Goal: Task Accomplishment & Management: Manage account settings

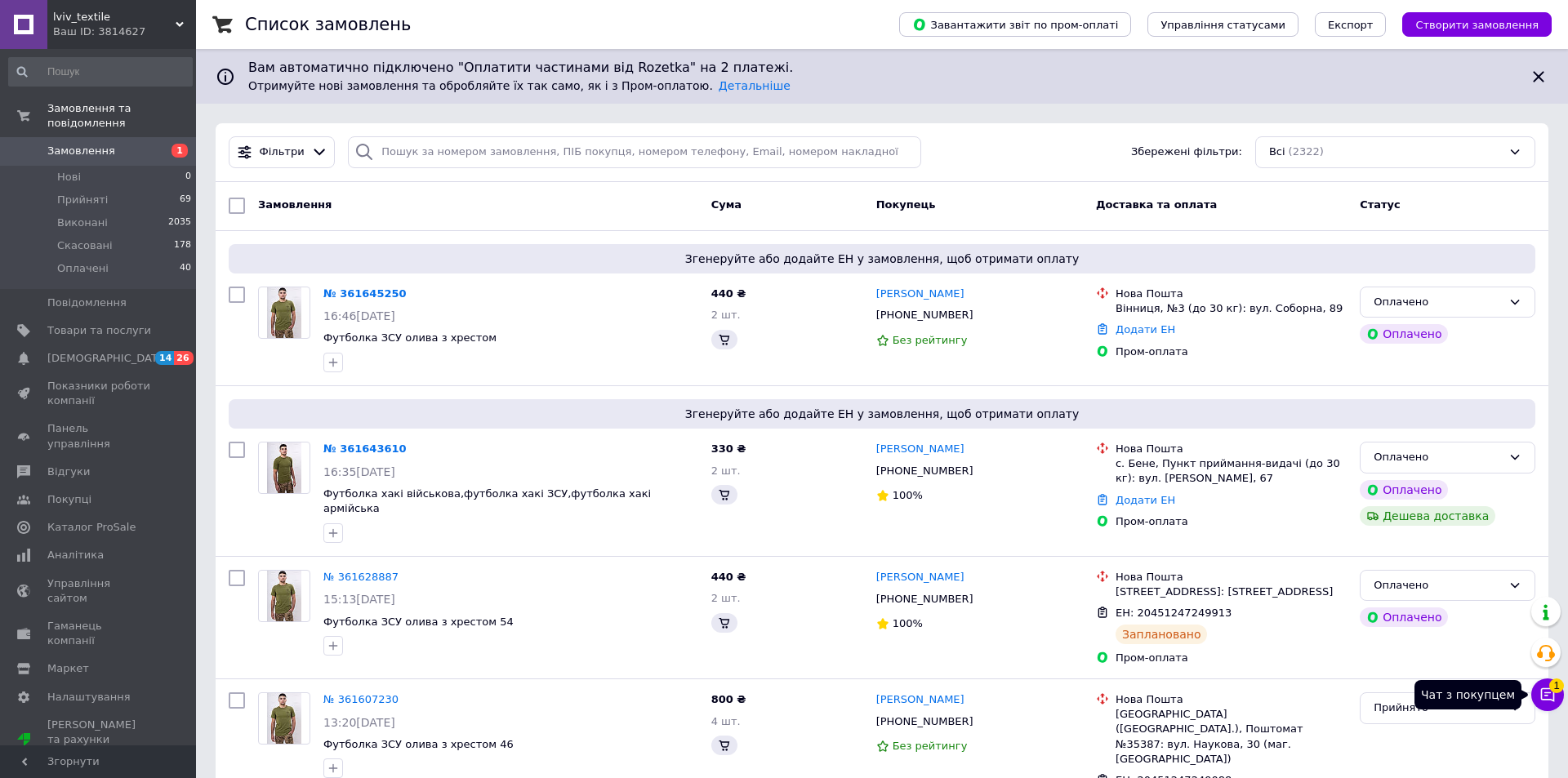
click at [1551, 697] on button "Чат з покупцем 1" at bounding box center [1548, 695] width 33 height 33
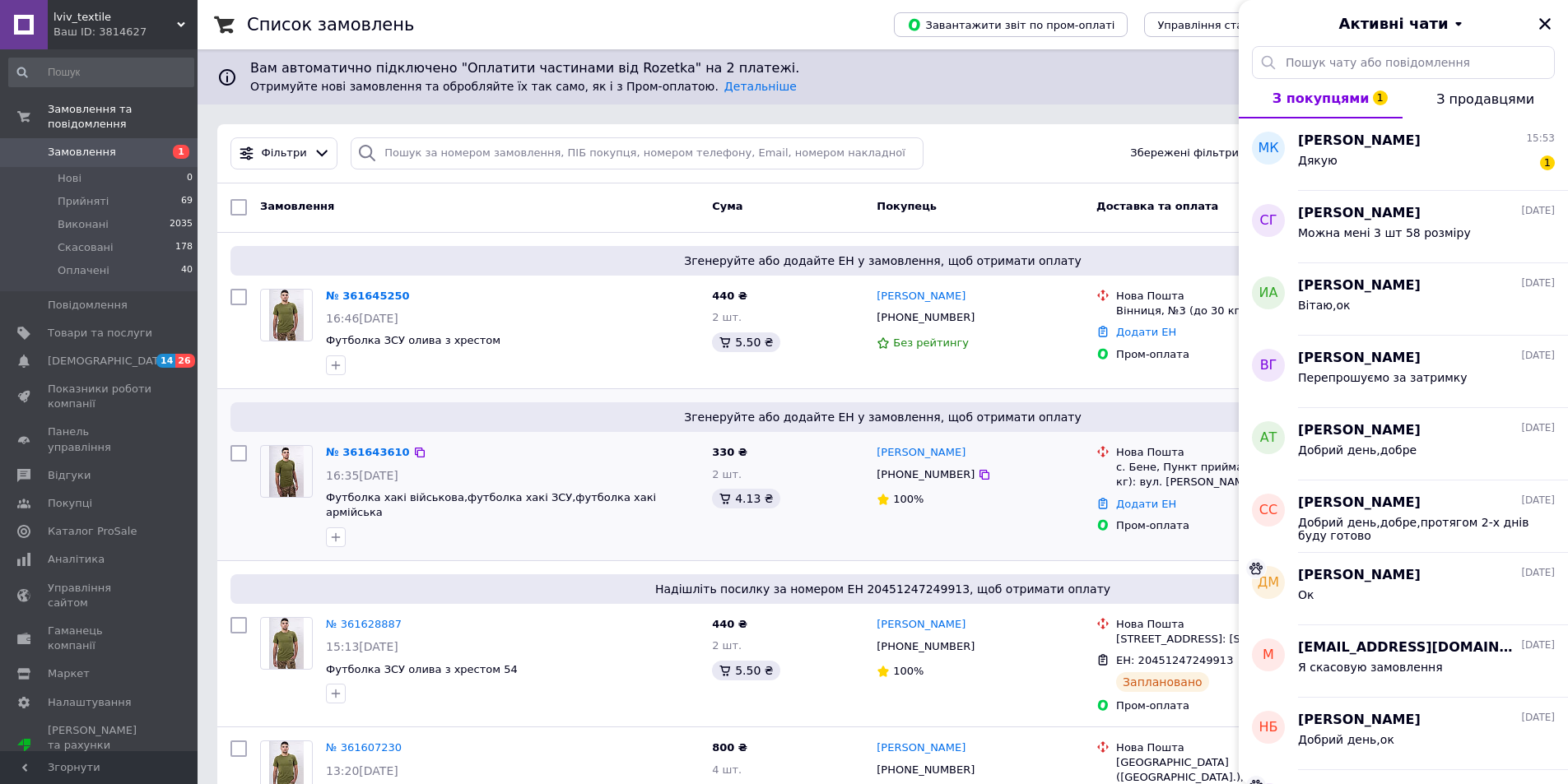
click at [1059, 469] on div "[PHONE_NUMBER]" at bounding box center [980, 475] width 210 height 18
click at [1472, 163] on div "Дякую 1" at bounding box center [1426, 164] width 256 height 27
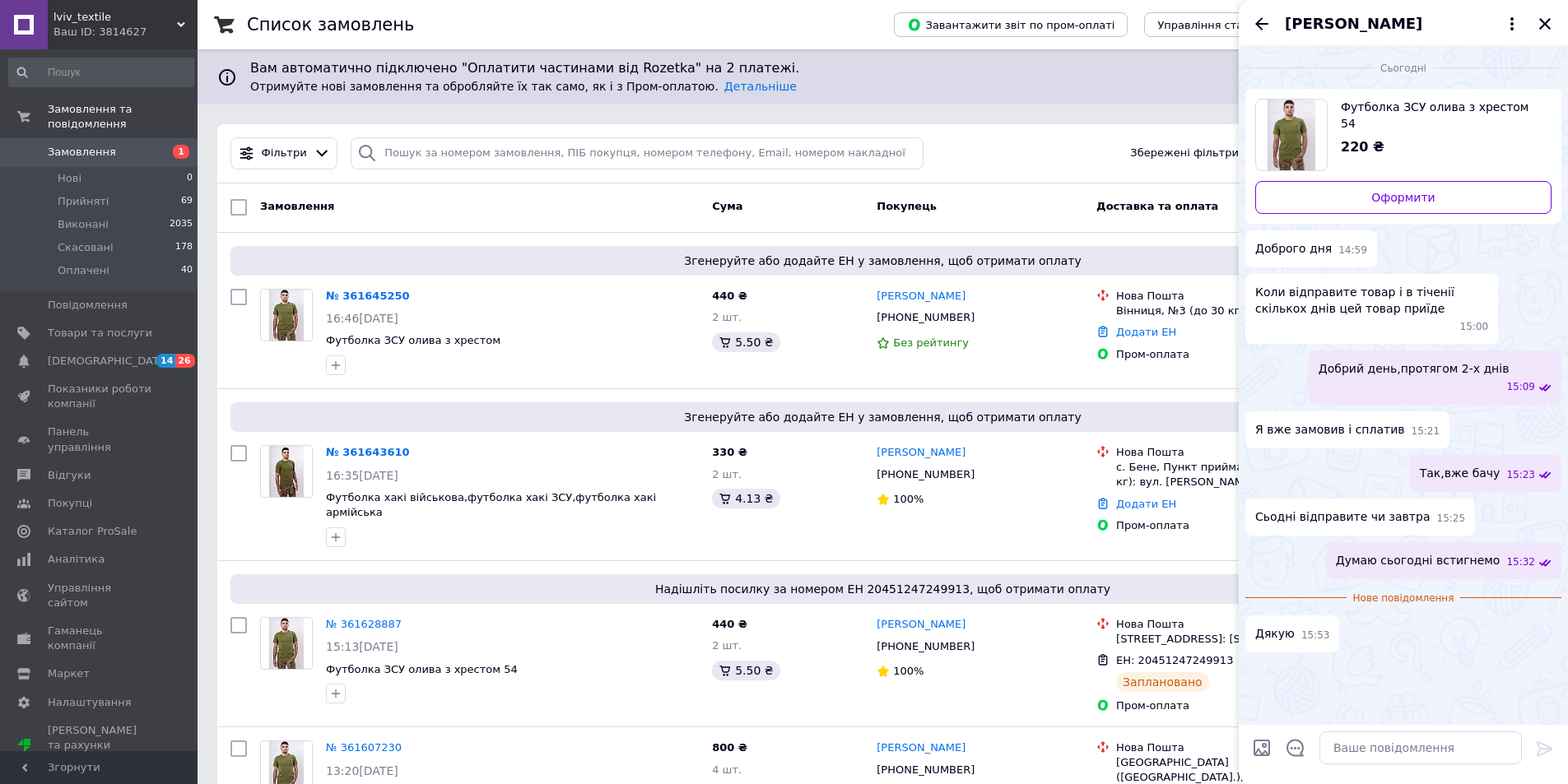
click at [1545, 12] on div "[PERSON_NAME]" at bounding box center [1403, 22] width 329 height 46
click at [1545, 19] on icon "Закрити" at bounding box center [1546, 24] width 15 height 15
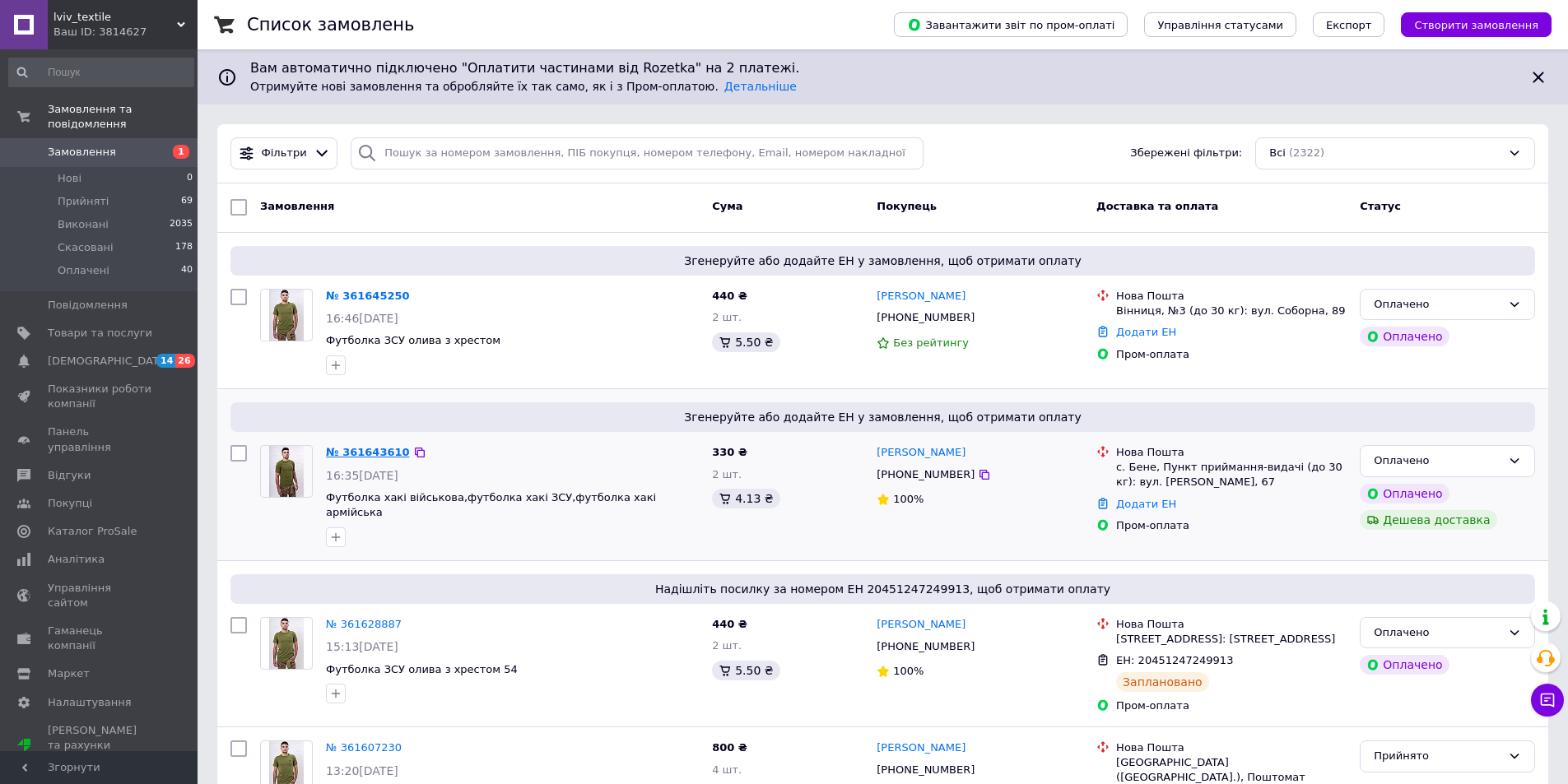
click at [358, 455] on link "№ 361643610" at bounding box center [367, 452] width 84 height 12
click at [369, 298] on link "№ 361645250" at bounding box center [367, 295] width 84 height 12
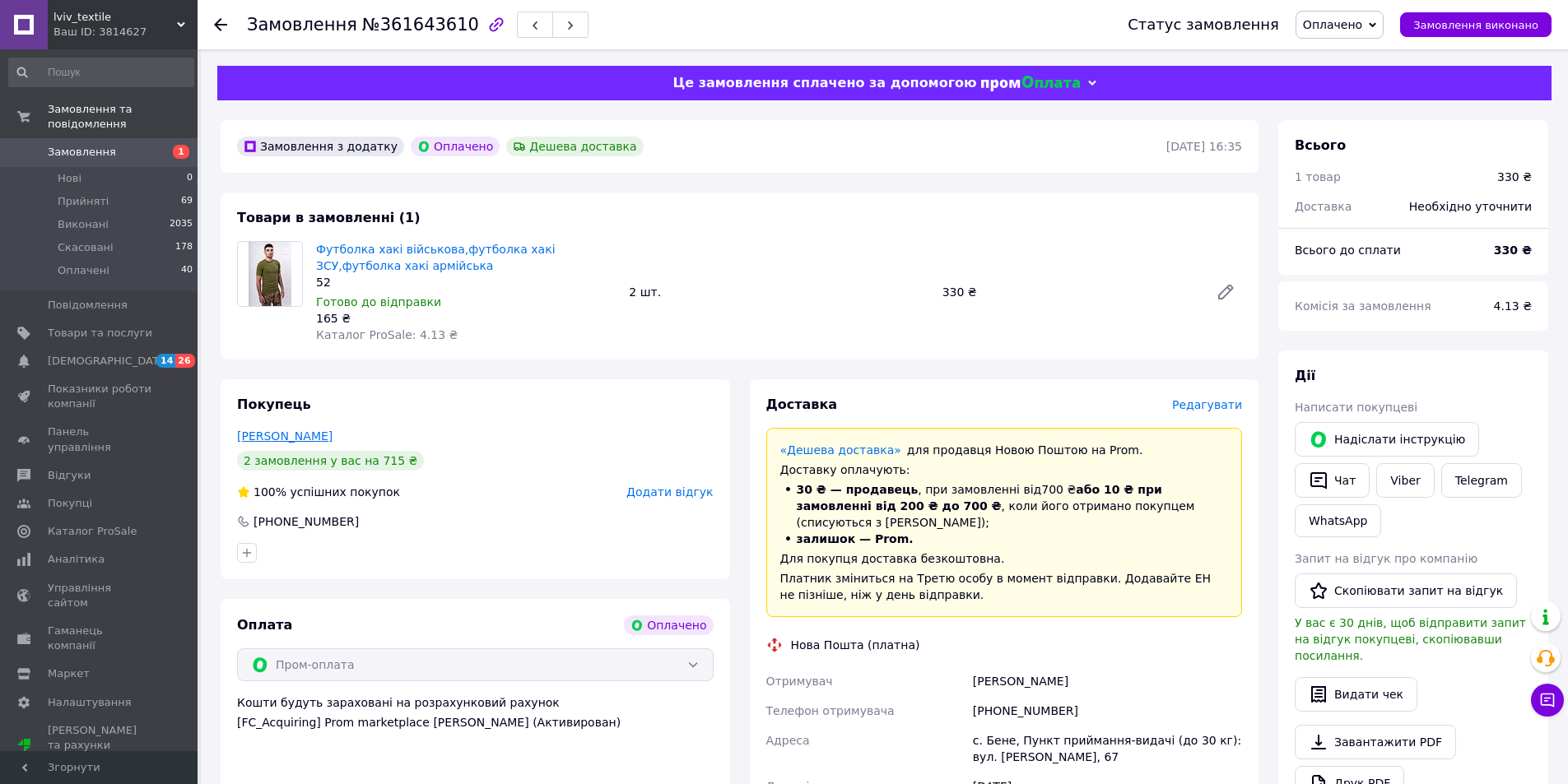
click at [258, 439] on link "Меренда Віктор" at bounding box center [285, 436] width 96 height 13
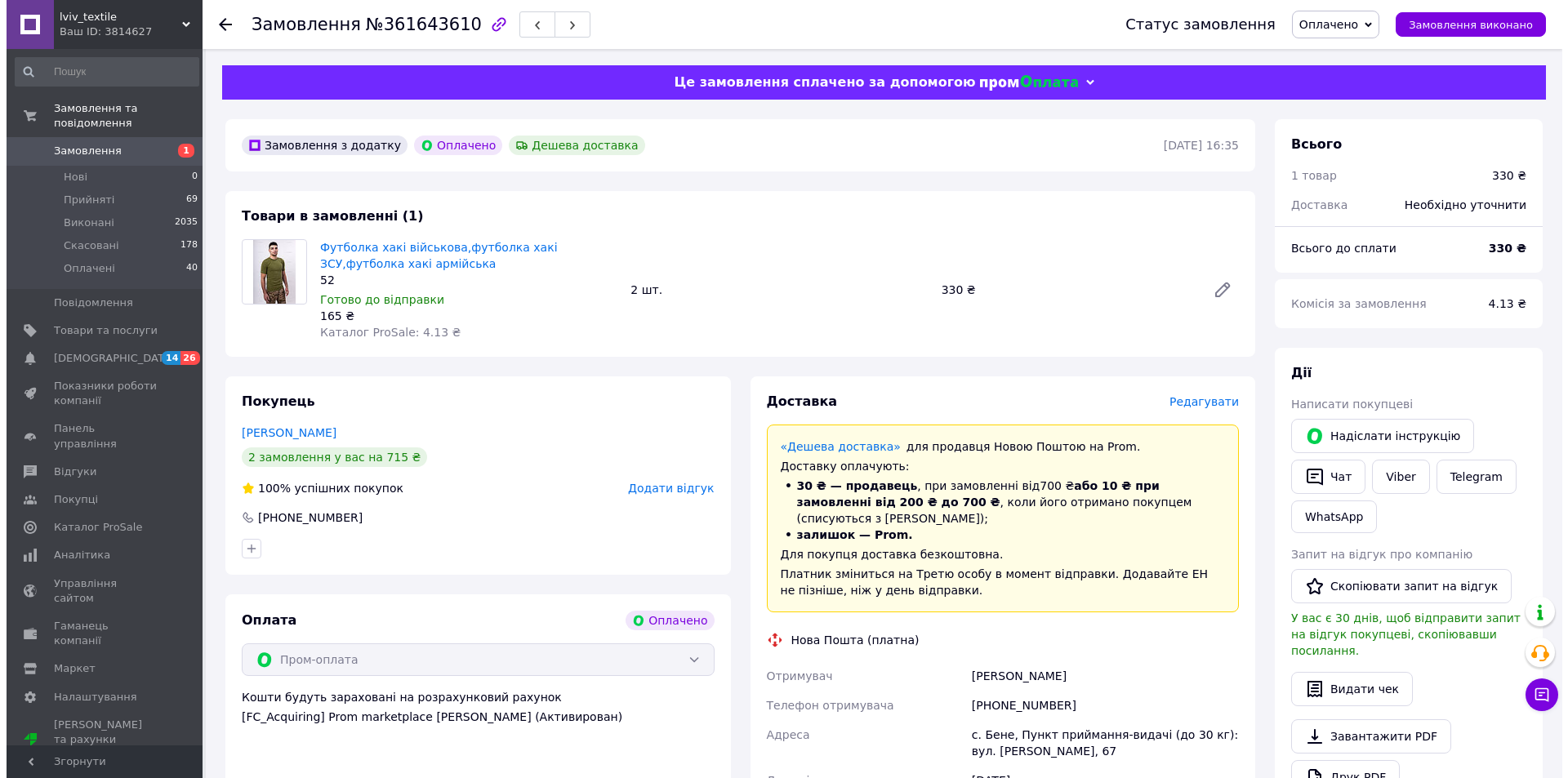
scroll to position [245, 0]
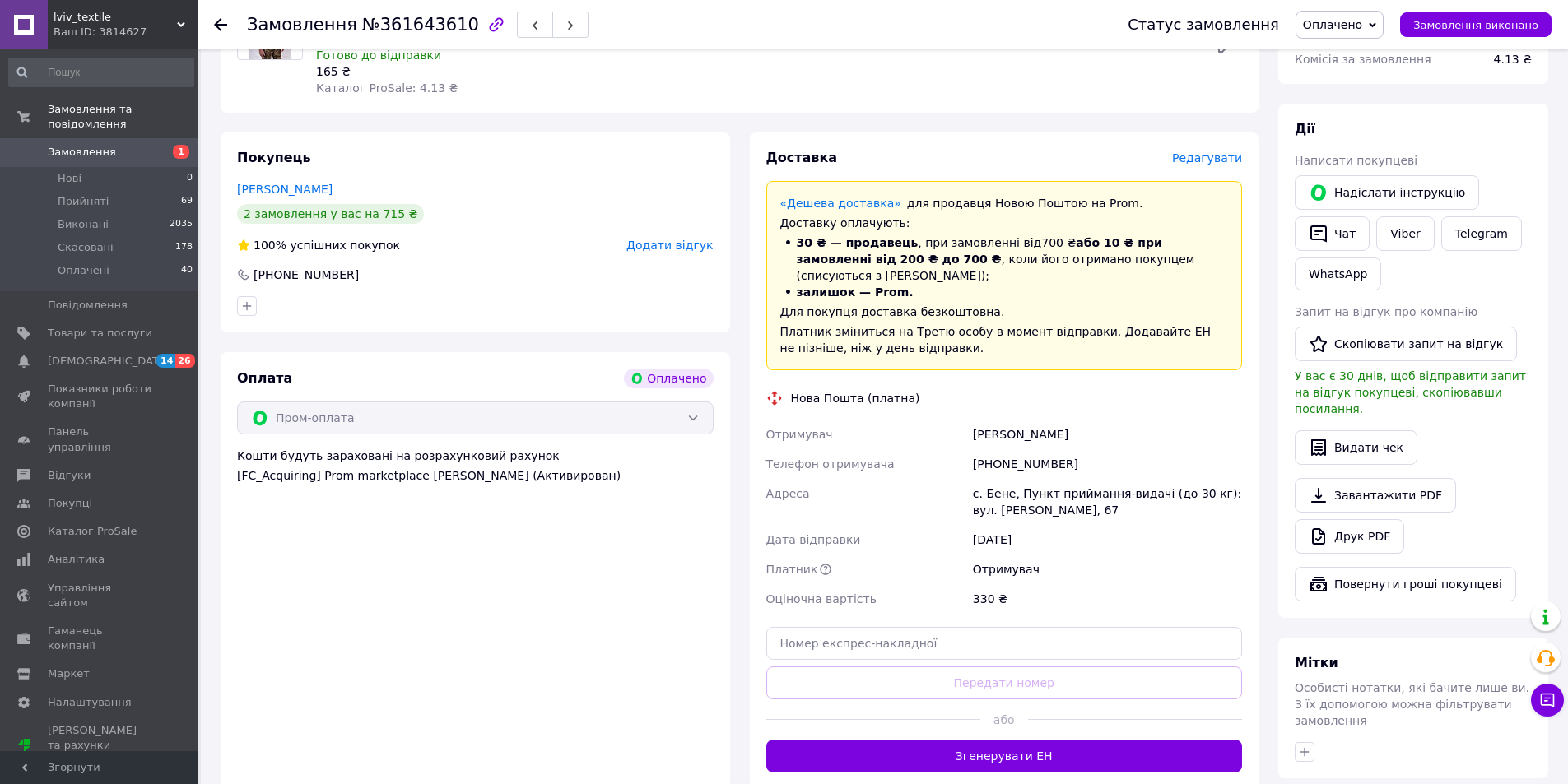
click at [1210, 156] on span "Редагувати" at bounding box center [1207, 158] width 70 height 13
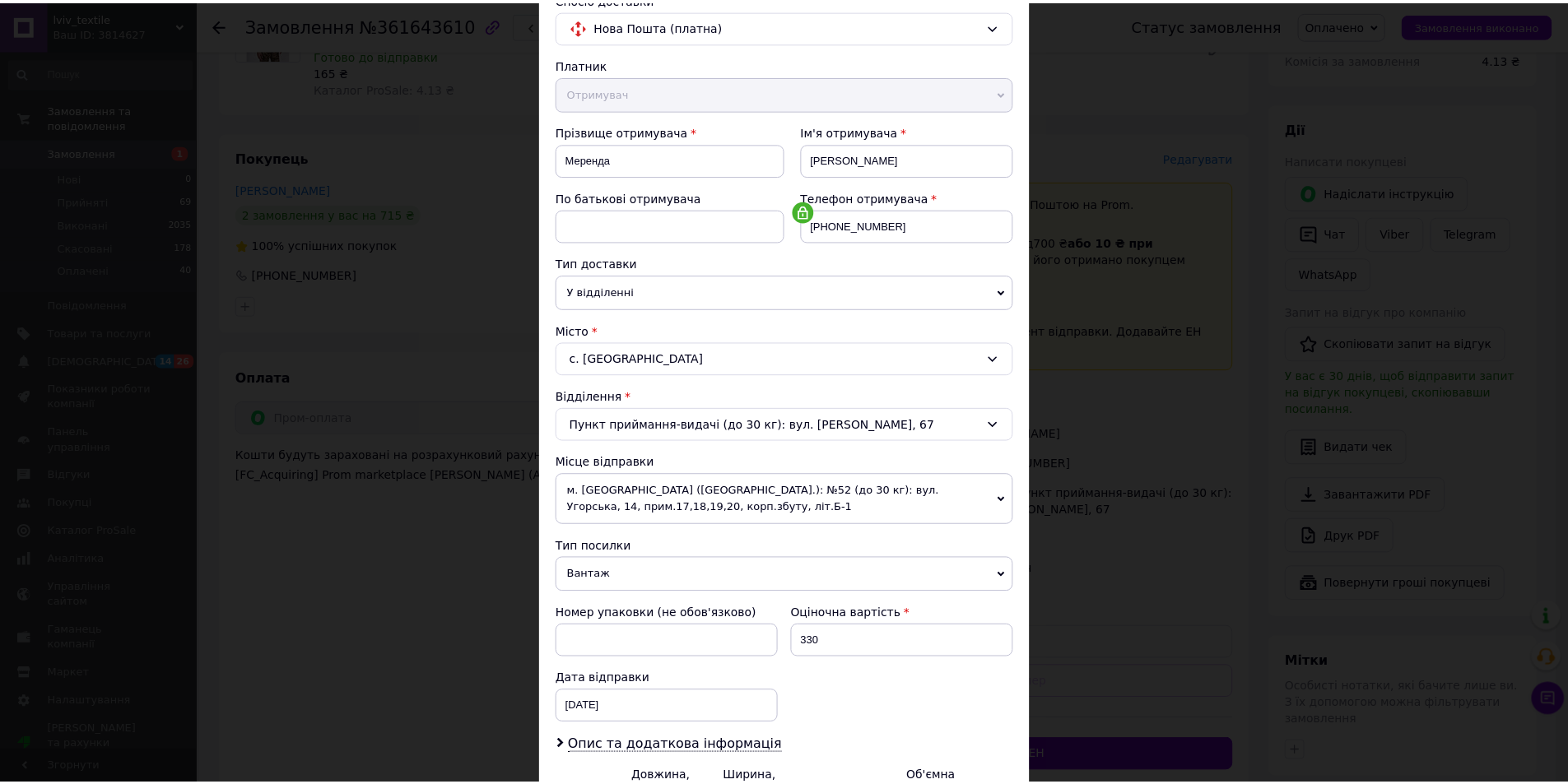
scroll to position [325, 0]
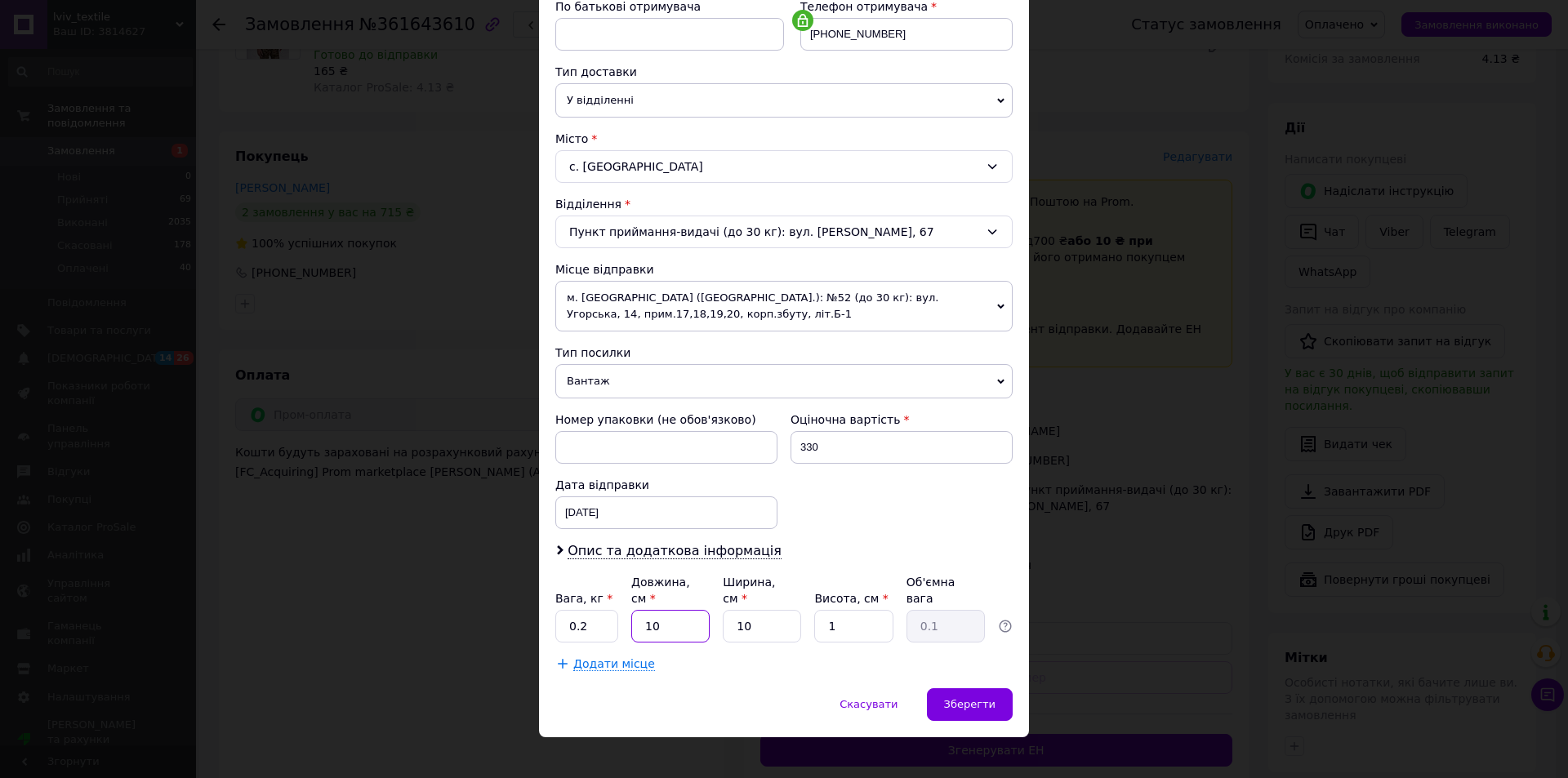
drag, startPoint x: 679, startPoint y: 609, endPoint x: 616, endPoint y: 608, distance: 63.0
click at [616, 608] on div "Вага, кг * 0.2 Довжина, см * 10 Ширина, см * 10 Висота, см * 1 Об'ємна вага 0.1" at bounding box center [784, 608] width 458 height 69
type input "20"
click at [748, 610] on input "10" at bounding box center [762, 626] width 78 height 33
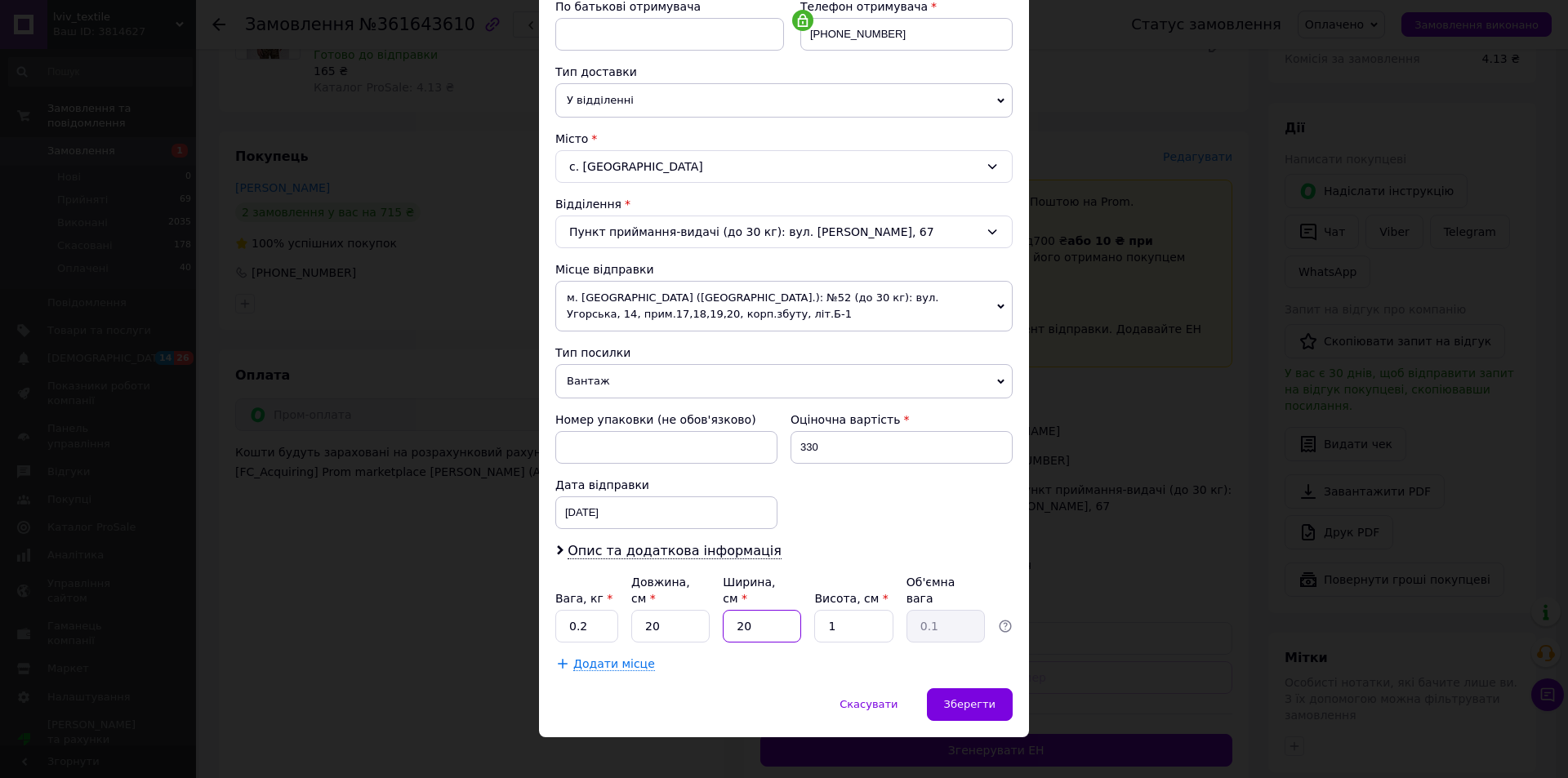
type input "20"
drag, startPoint x: 560, startPoint y: 613, endPoint x: 546, endPoint y: 618, distance: 14.9
click at [546, 618] on div "Спосіб доставки Нова Пошта (платна) Платник Отримувач Відправник Прізвище отрим…" at bounding box center [783, 236] width 490 height 904
type input "1"
click at [974, 698] on span "Зберегти" at bounding box center [970, 704] width 51 height 12
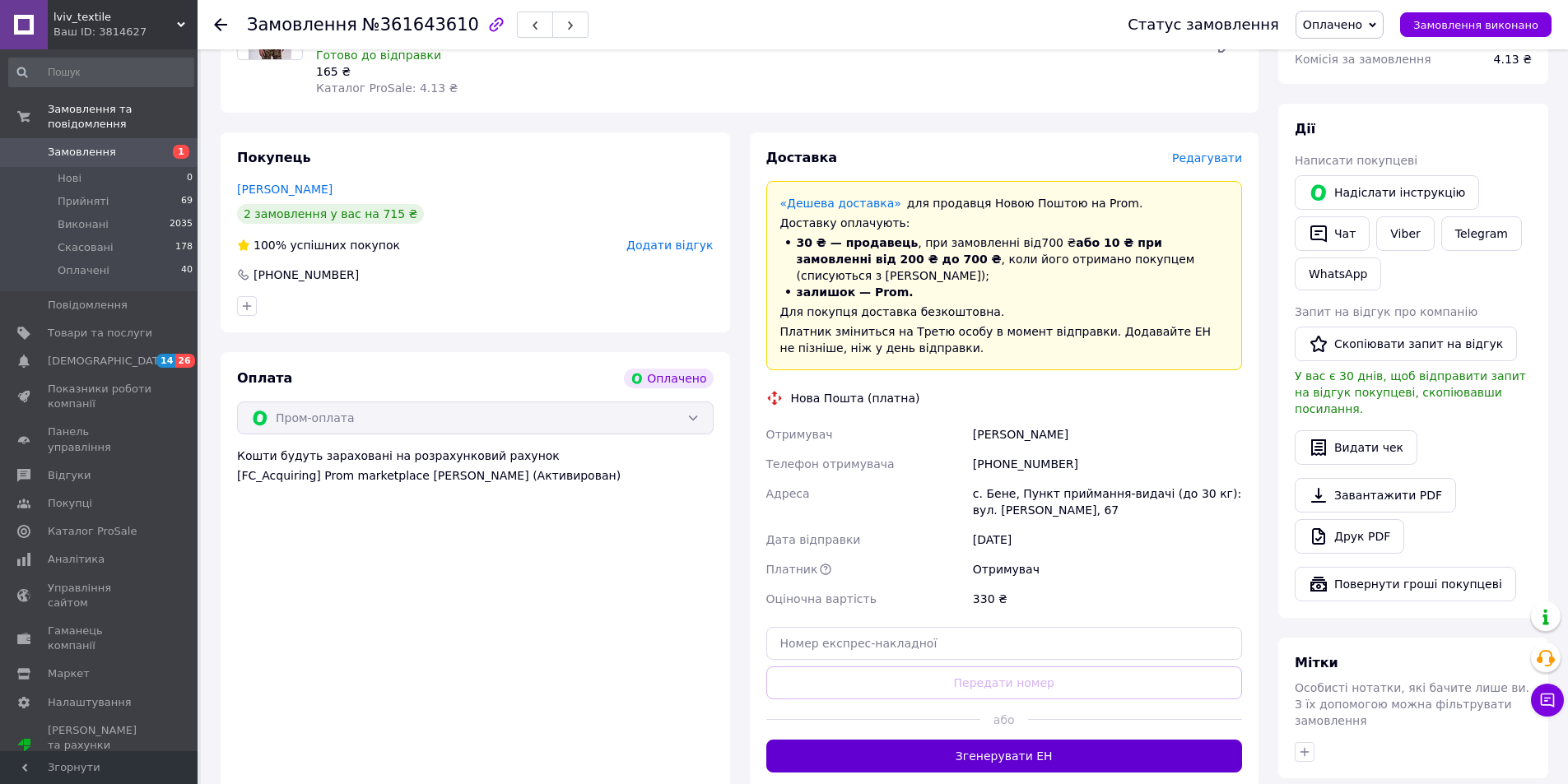
click at [958, 751] on button "Згенерувати ЕН" at bounding box center [1004, 757] width 476 height 33
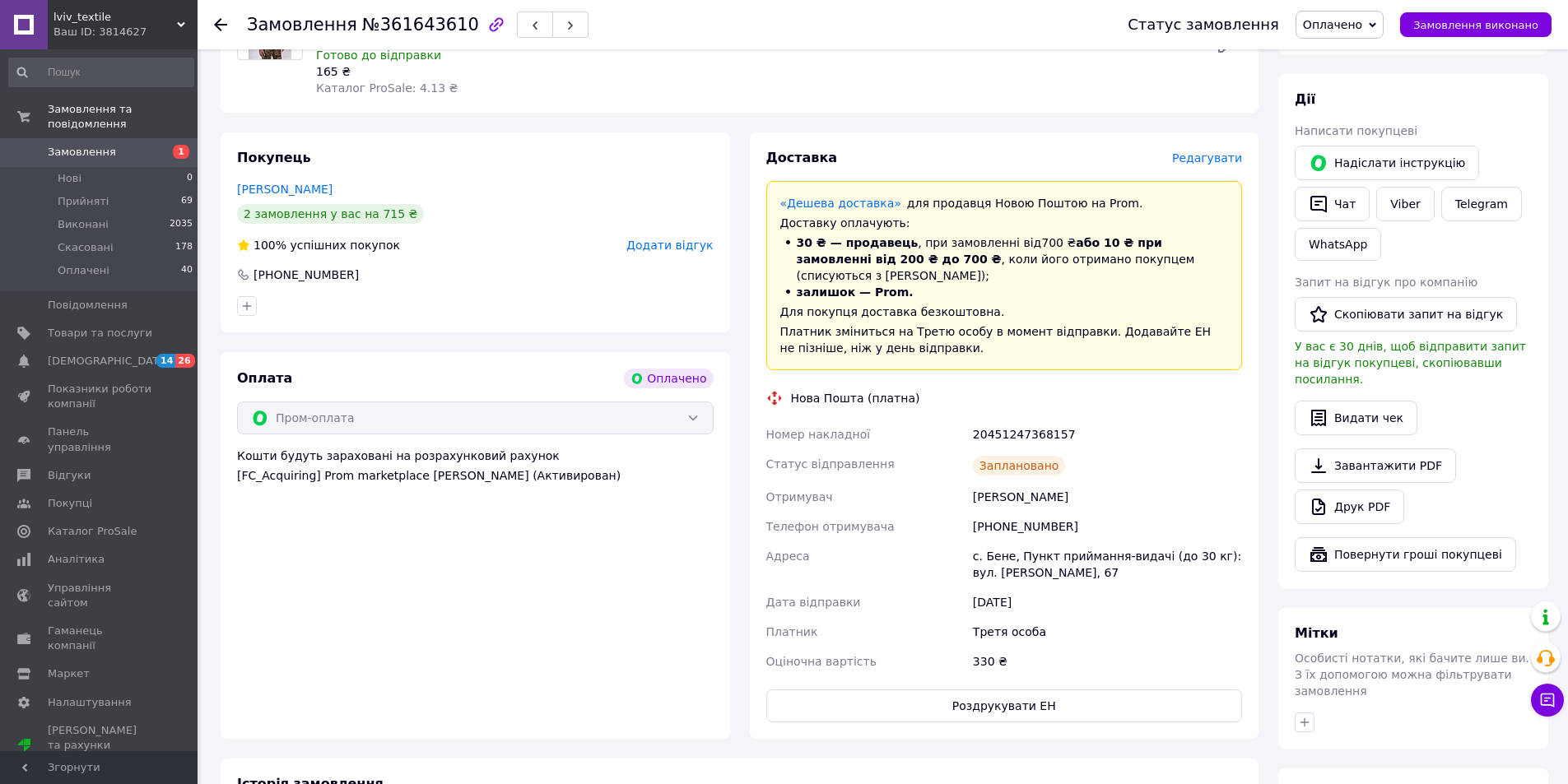
click at [1024, 419] on div "20451247368157" at bounding box center [1108, 434] width 276 height 30
copy div "20451247368157"
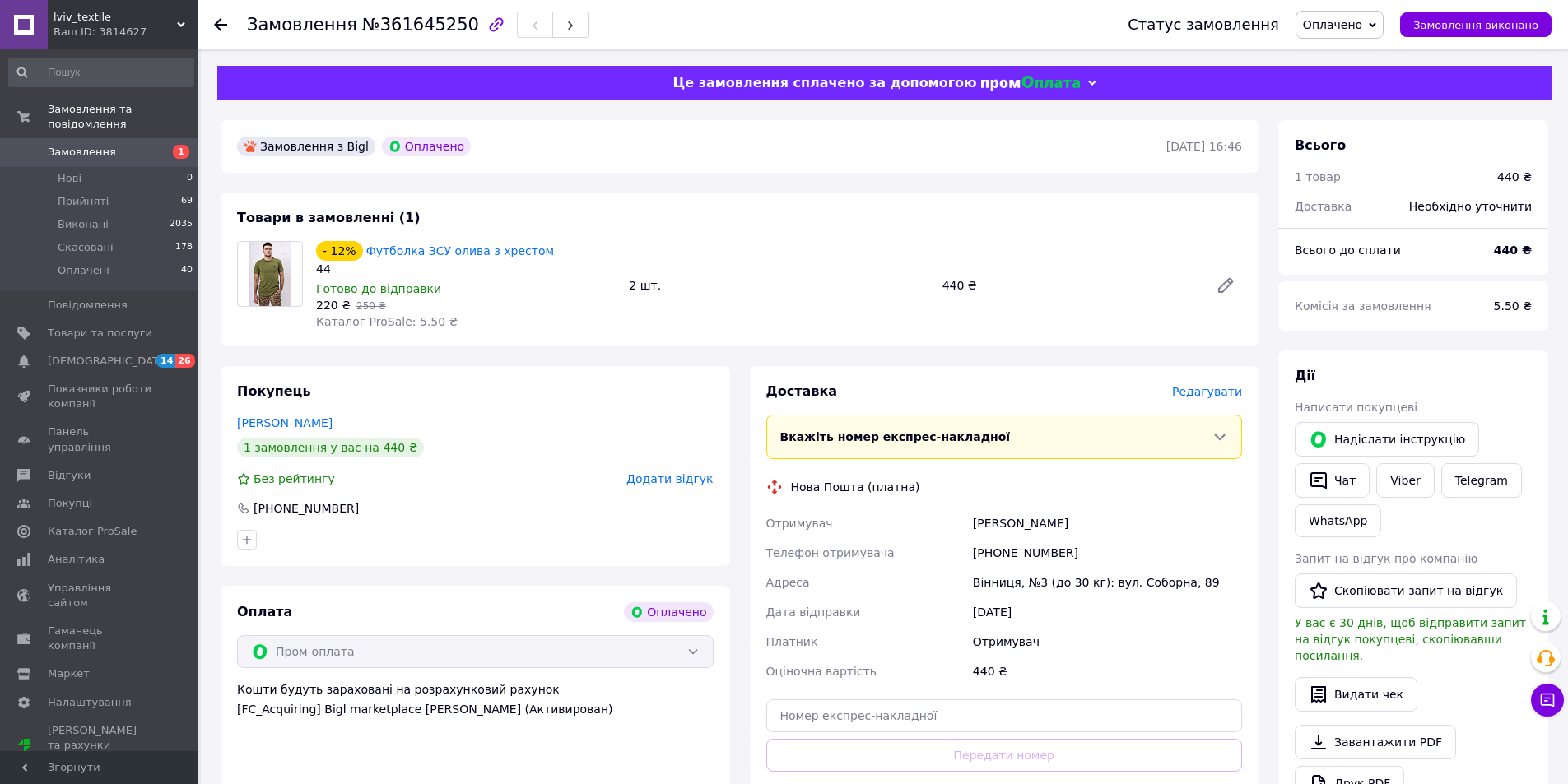
click at [980, 584] on div "Вінниця, №3 (до 30 кг): вул. Соборна, 89" at bounding box center [1108, 583] width 276 height 30
click at [1030, 584] on div "Вінниця, №3 (до 30 кг): вул. Соборна, 89" at bounding box center [1108, 583] width 276 height 30
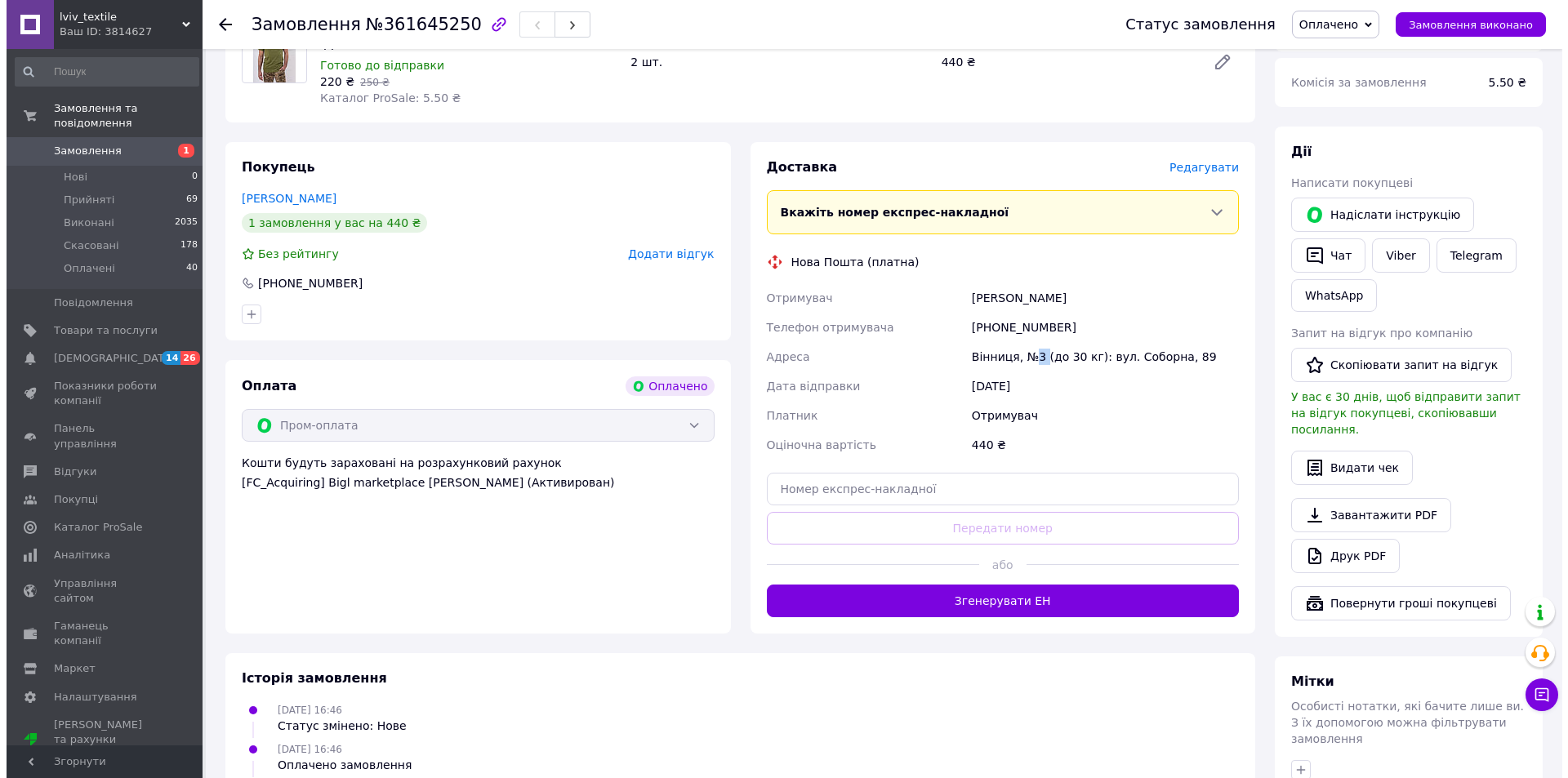
scroll to position [245, 0]
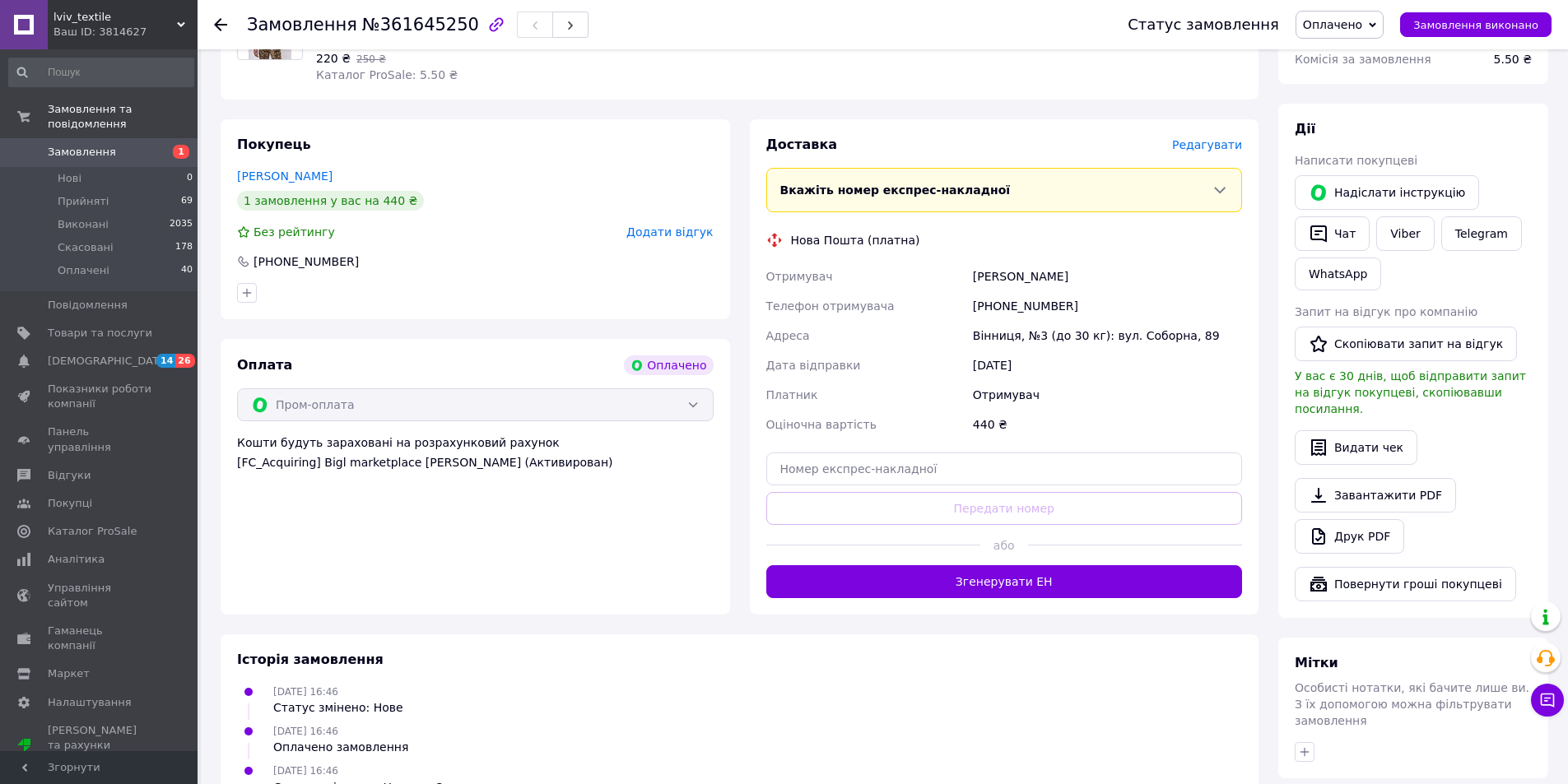
click at [1209, 148] on span "Редагувати" at bounding box center [1207, 145] width 70 height 13
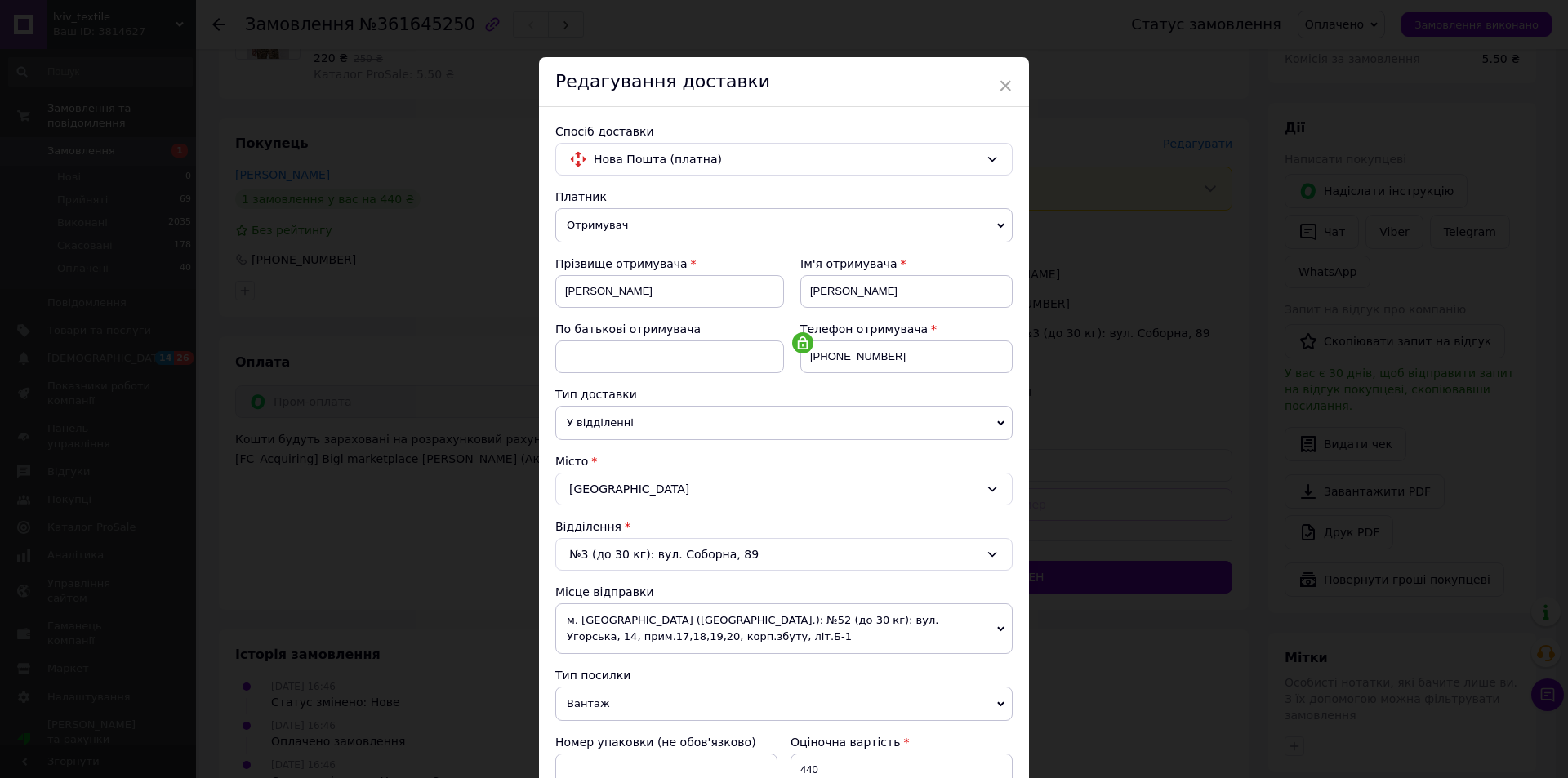
click at [829, 558] on div "№3 (до 30 кг): вул. Соборна, 89" at bounding box center [784, 554] width 458 height 33
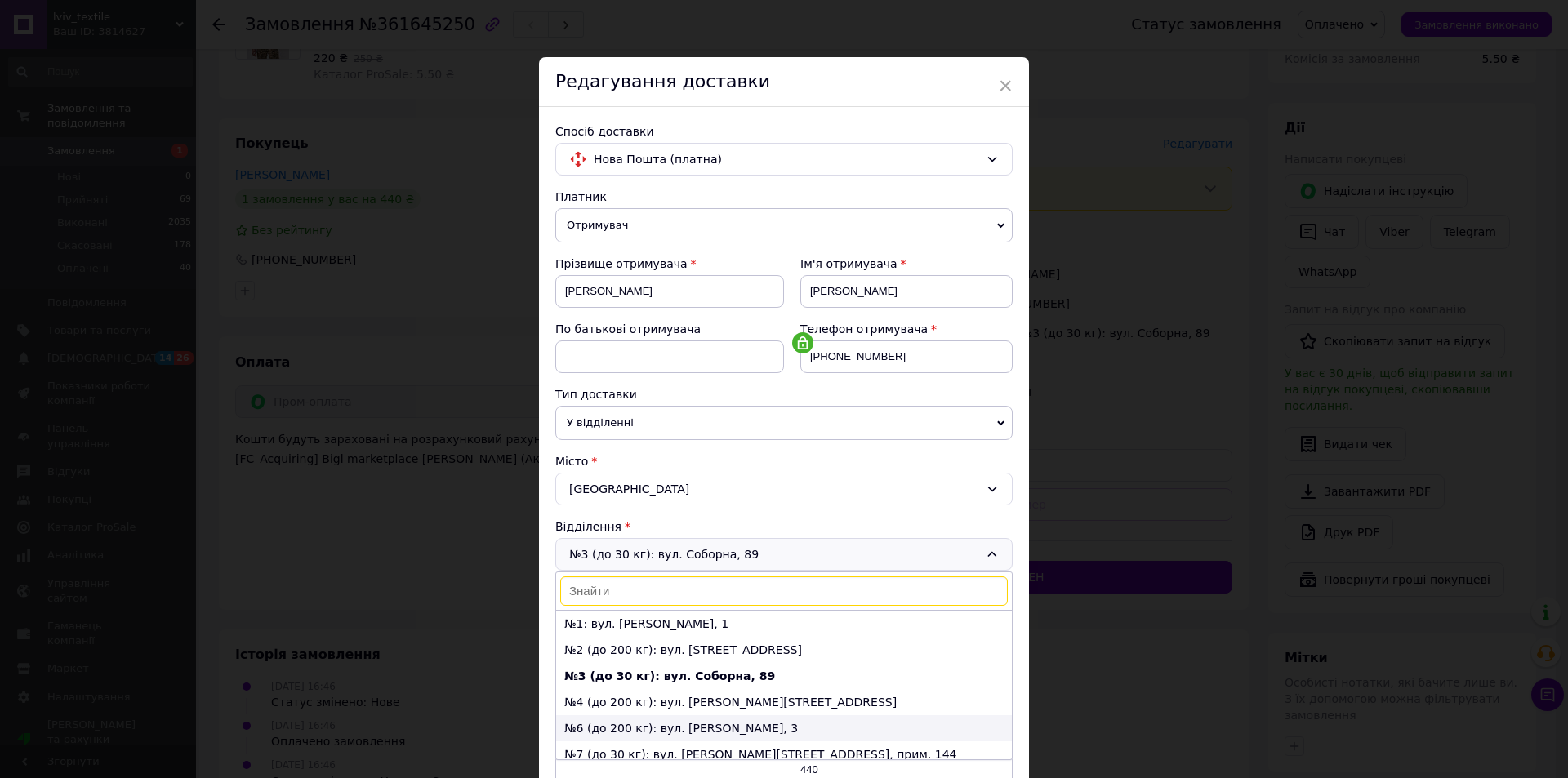
scroll to position [52, 0]
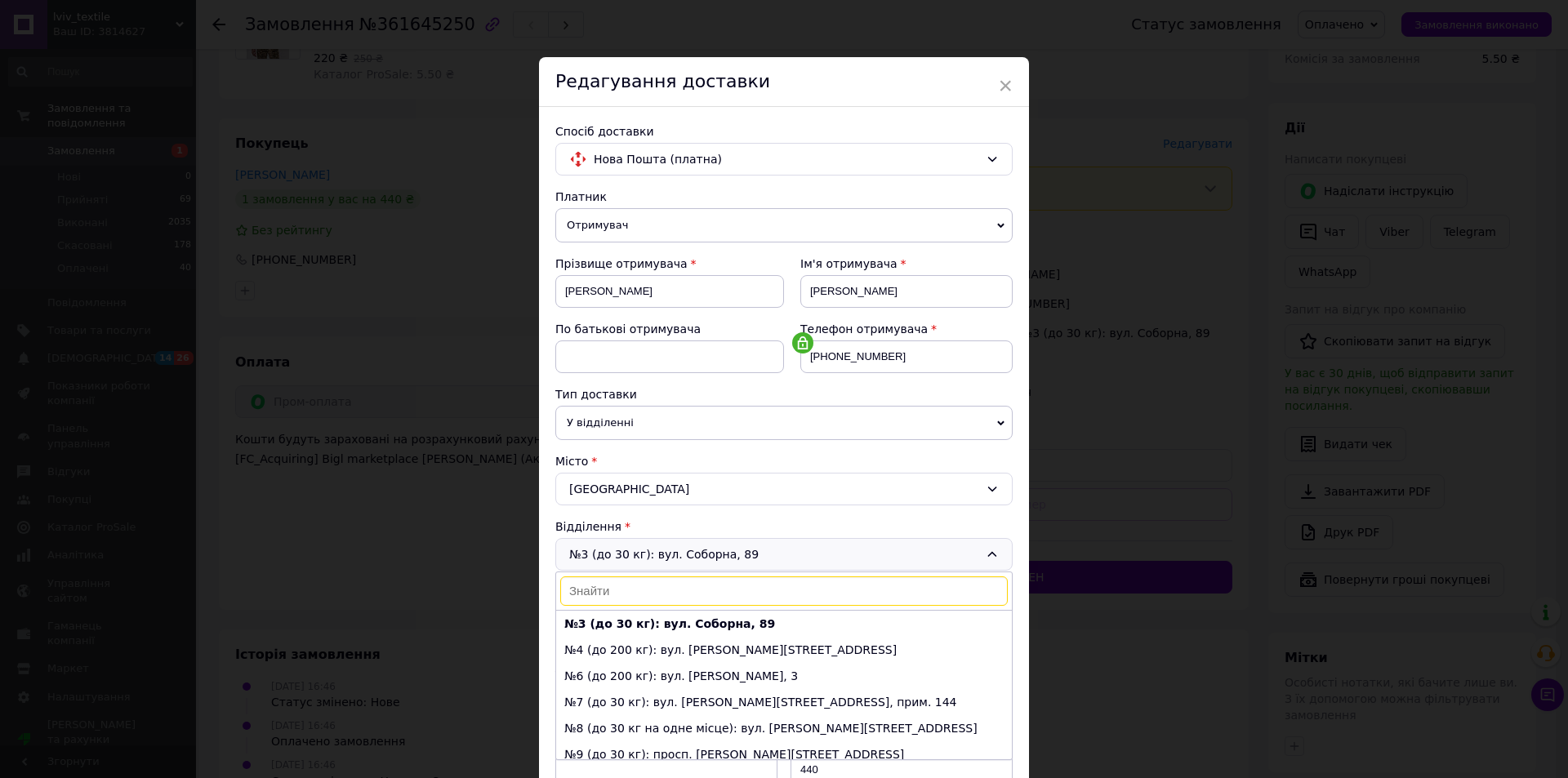
click at [653, 591] on input at bounding box center [784, 591] width 448 height 30
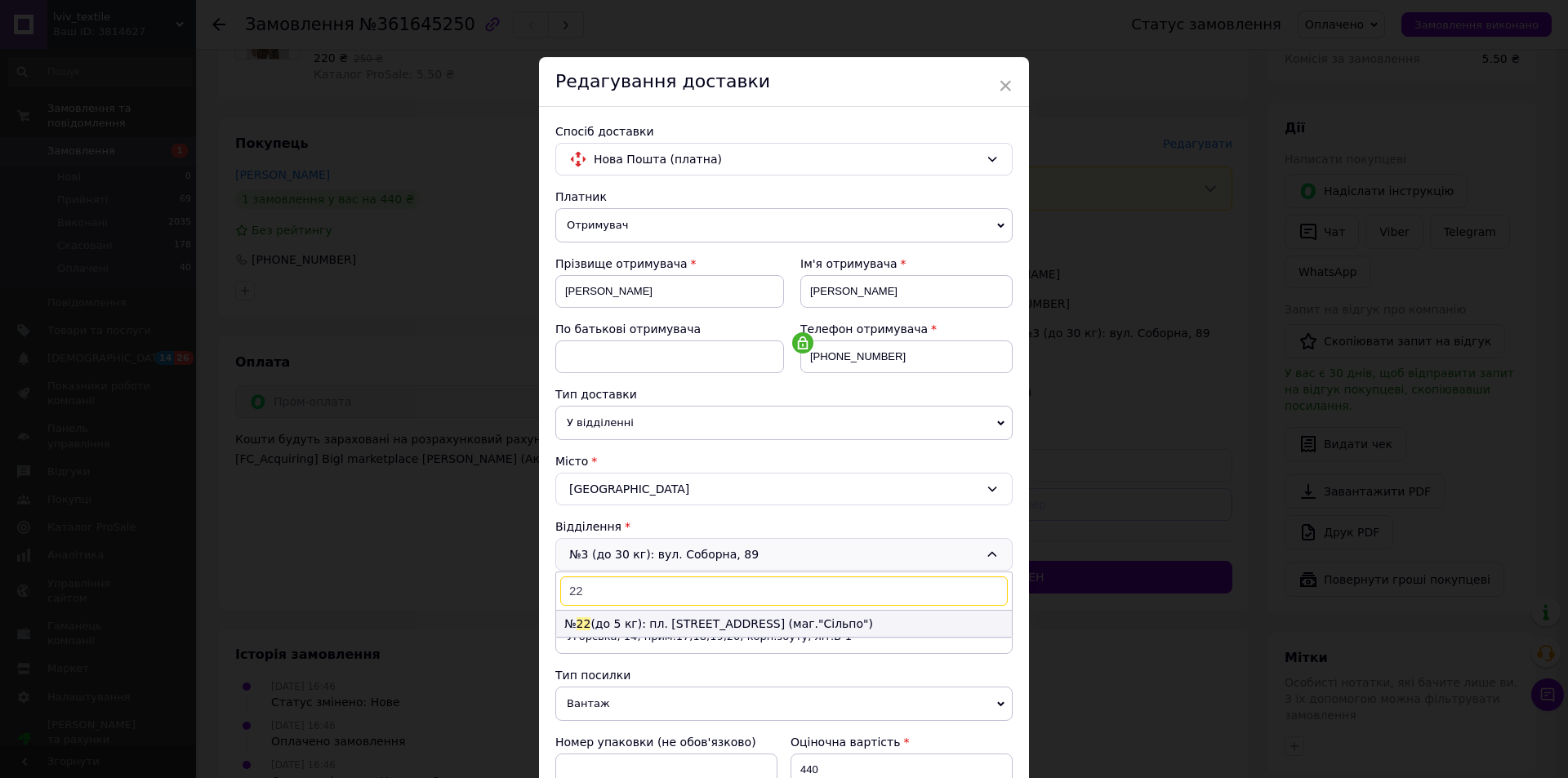
type input "22"
click at [782, 625] on li "№ 22 (до 5 кг): пл. Калічанська, 2 (маг."Сільпо")" at bounding box center [784, 624] width 456 height 26
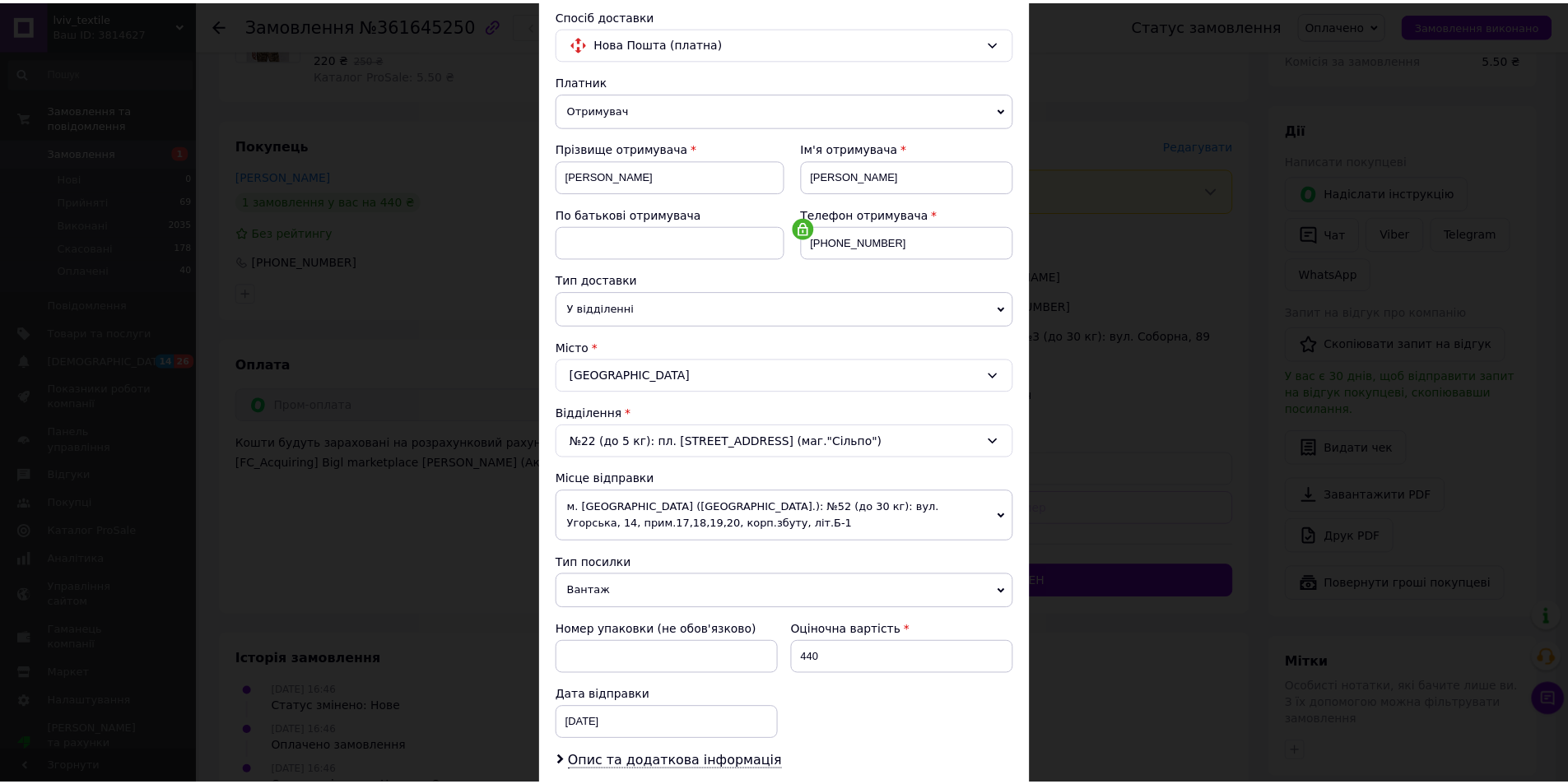
scroll to position [325, 0]
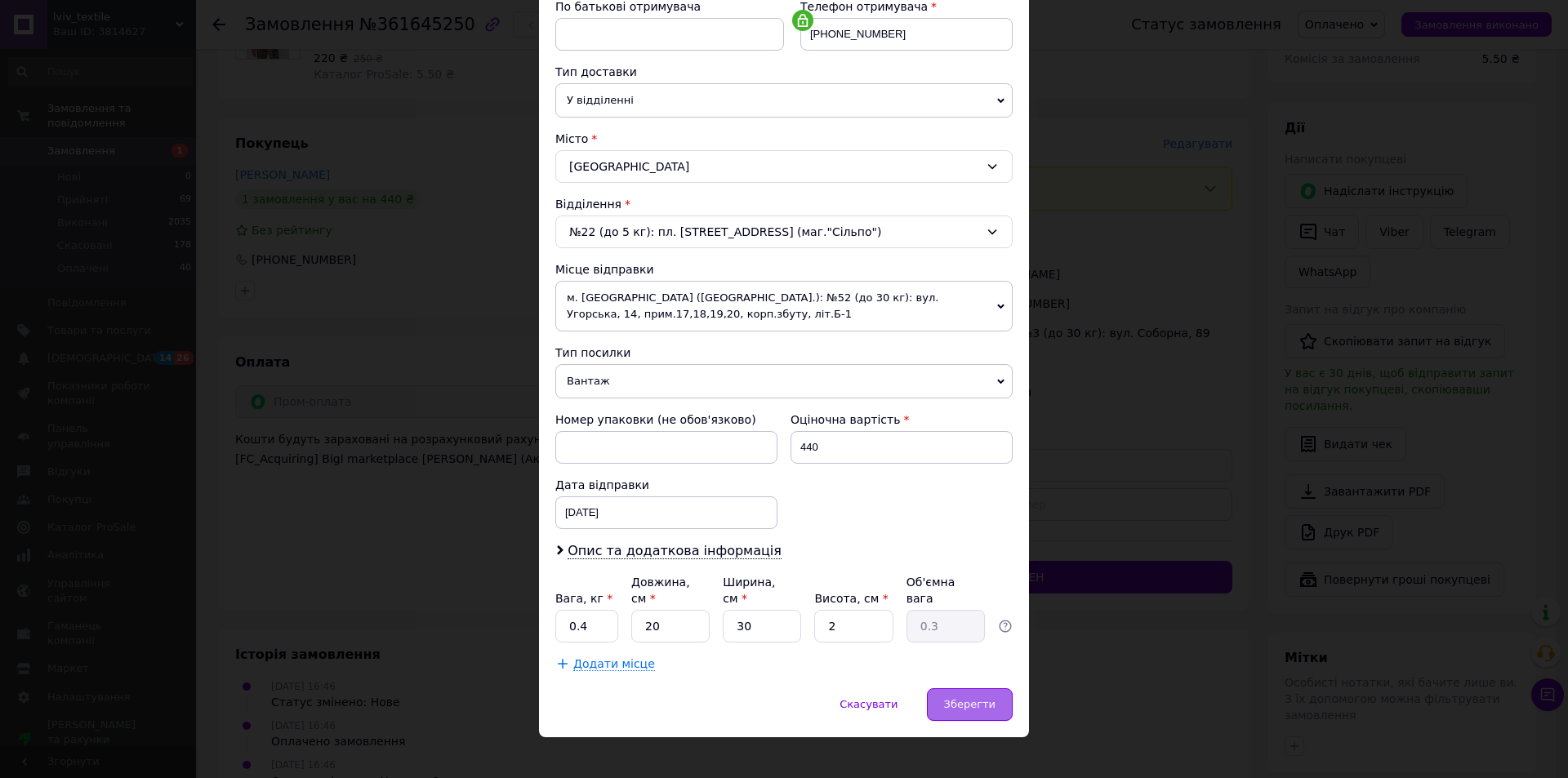
click at [975, 695] on div "Зберегти" at bounding box center [970, 704] width 86 height 33
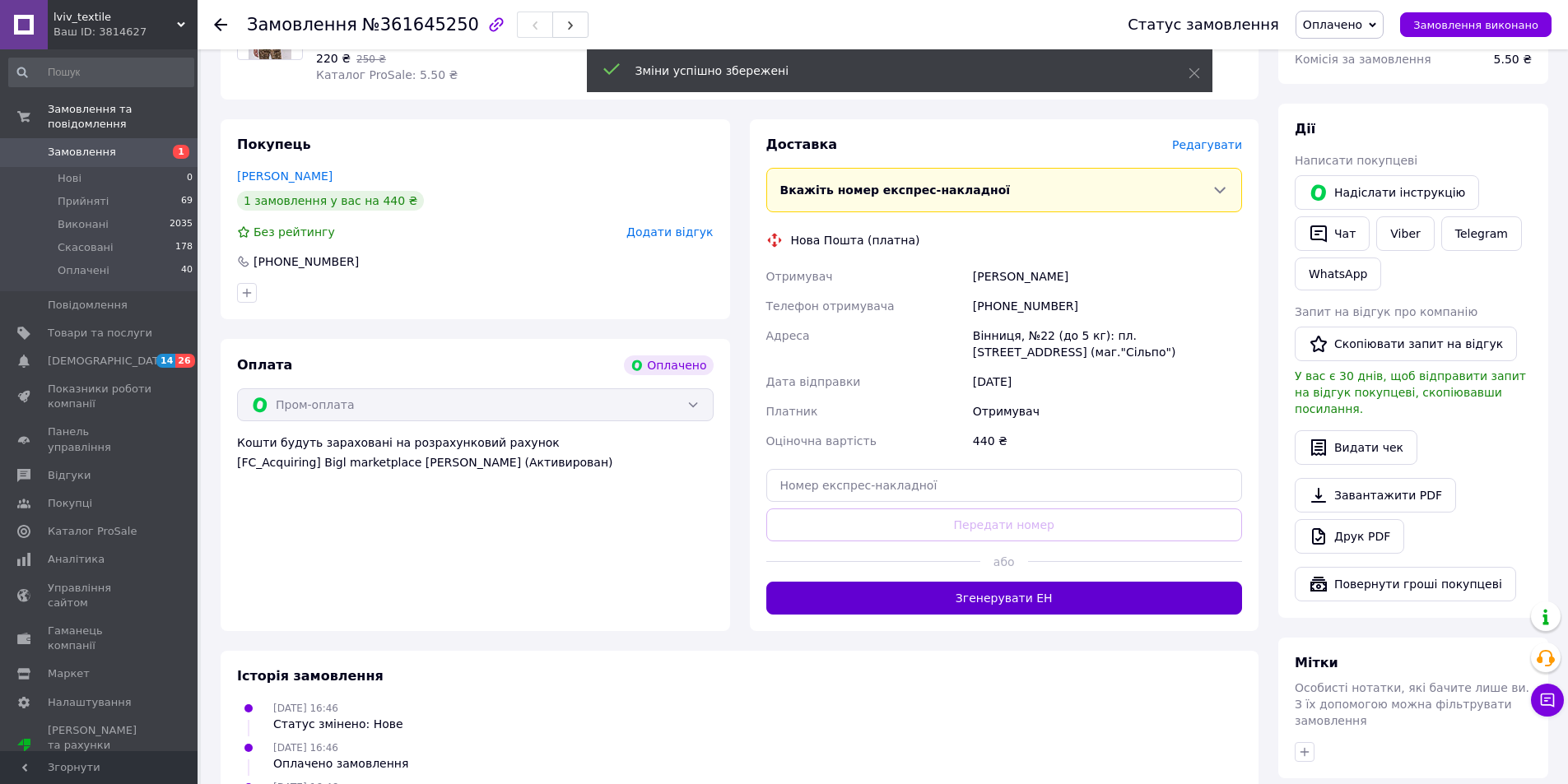
click at [994, 592] on button "Згенерувати ЕН" at bounding box center [1004, 598] width 476 height 33
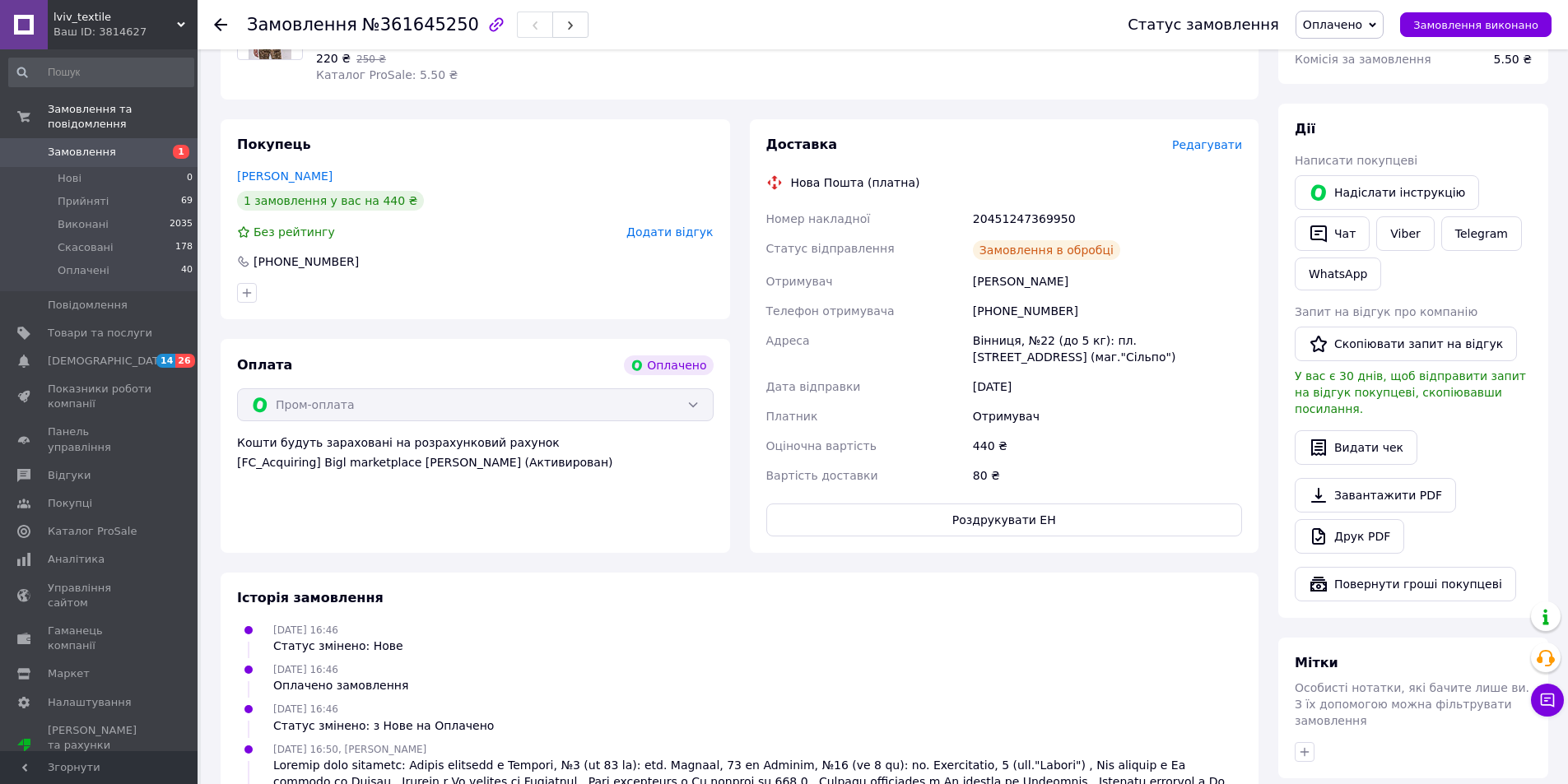
click at [1023, 215] on div "20451247369950" at bounding box center [1108, 219] width 276 height 30
copy div "20451247369950"
